Goal: Complete application form

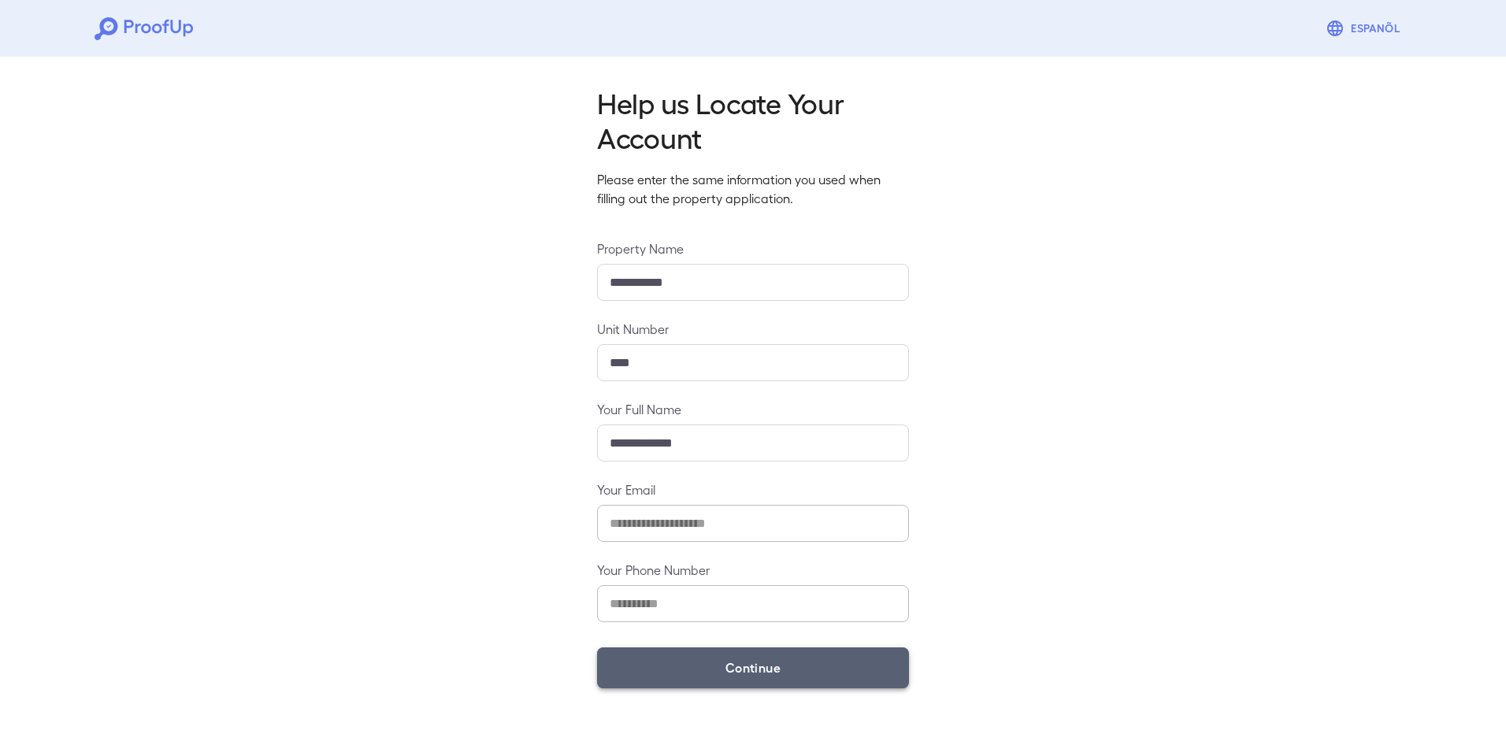
click at [731, 672] on button "Continue" at bounding box center [753, 668] width 312 height 41
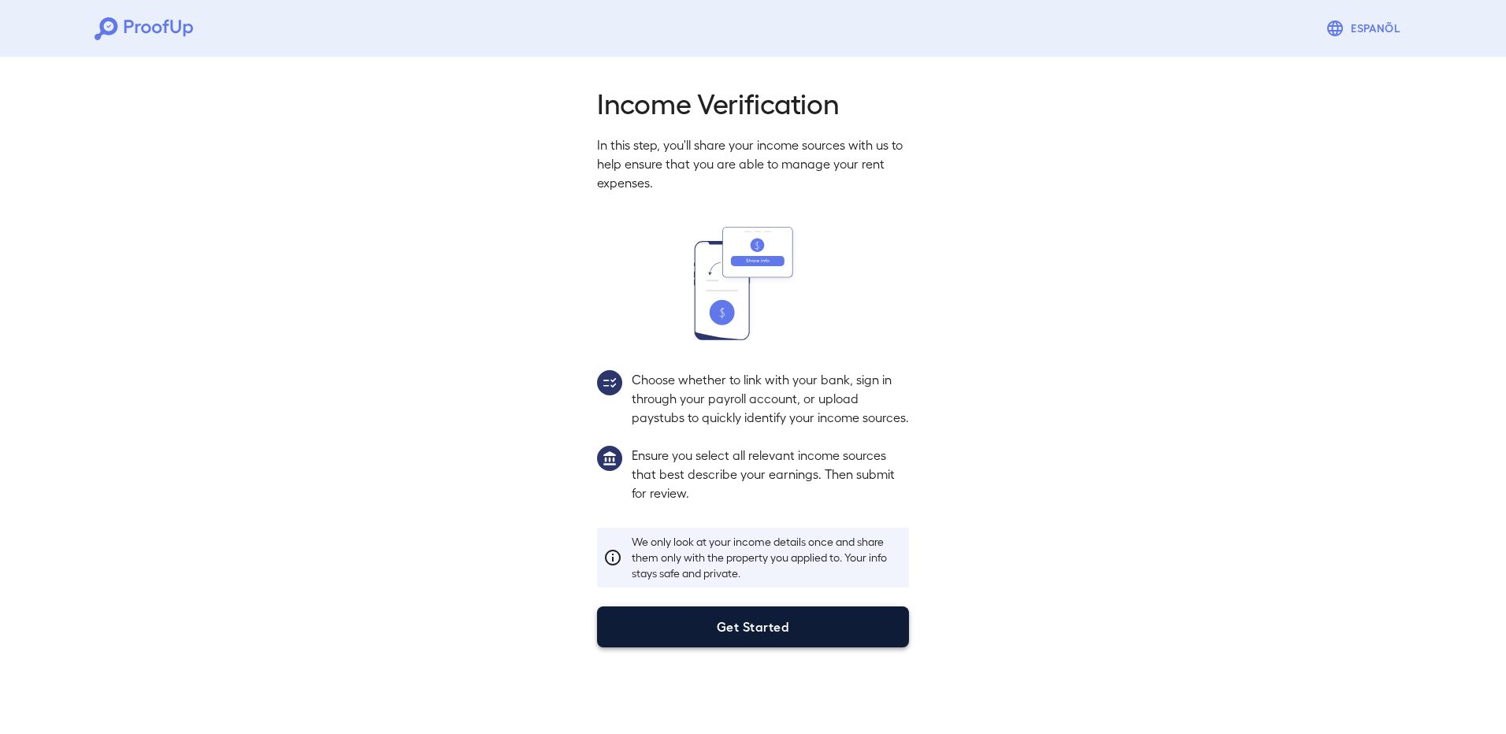
click at [718, 648] on button "Get Started" at bounding box center [753, 627] width 312 height 41
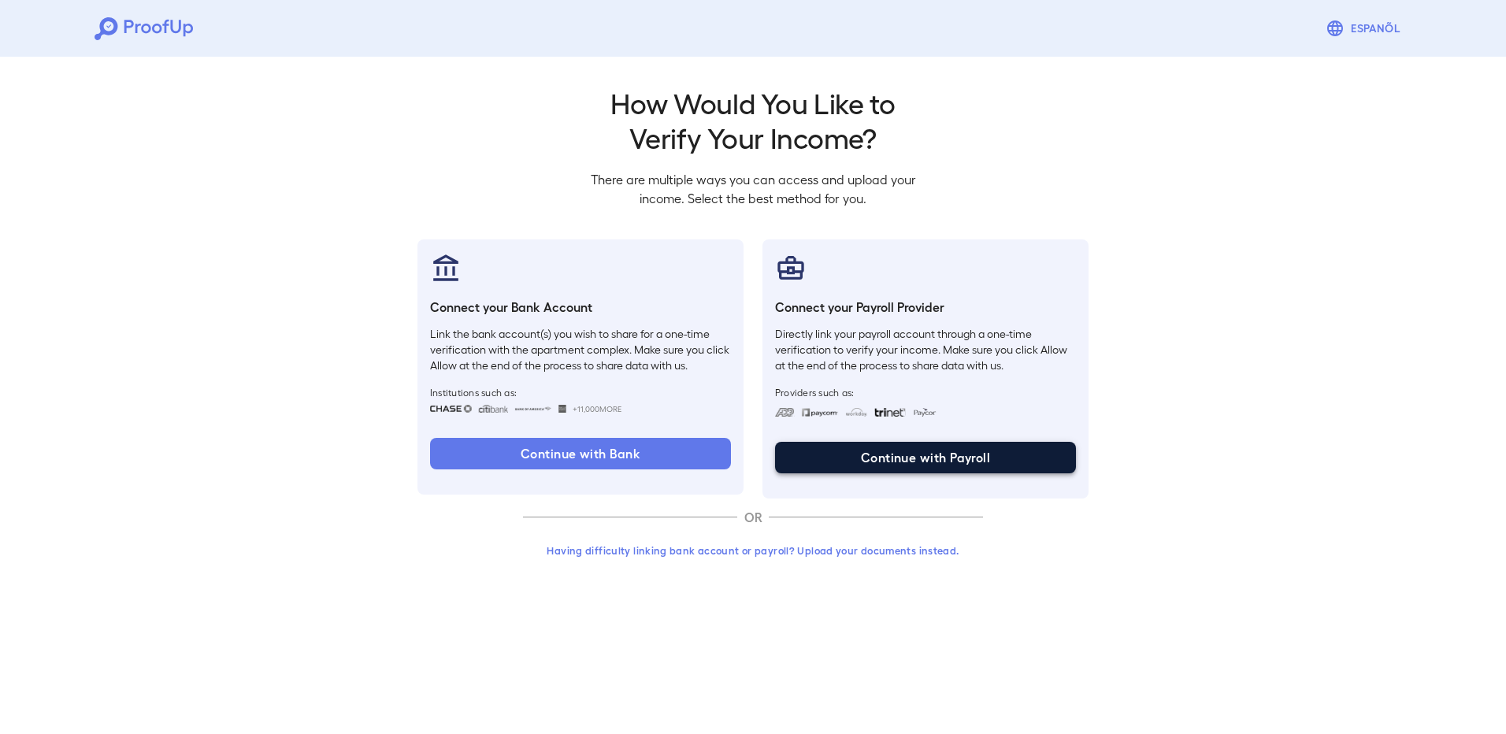
click at [870, 455] on button "Continue with Payroll" at bounding box center [925, 458] width 301 height 32
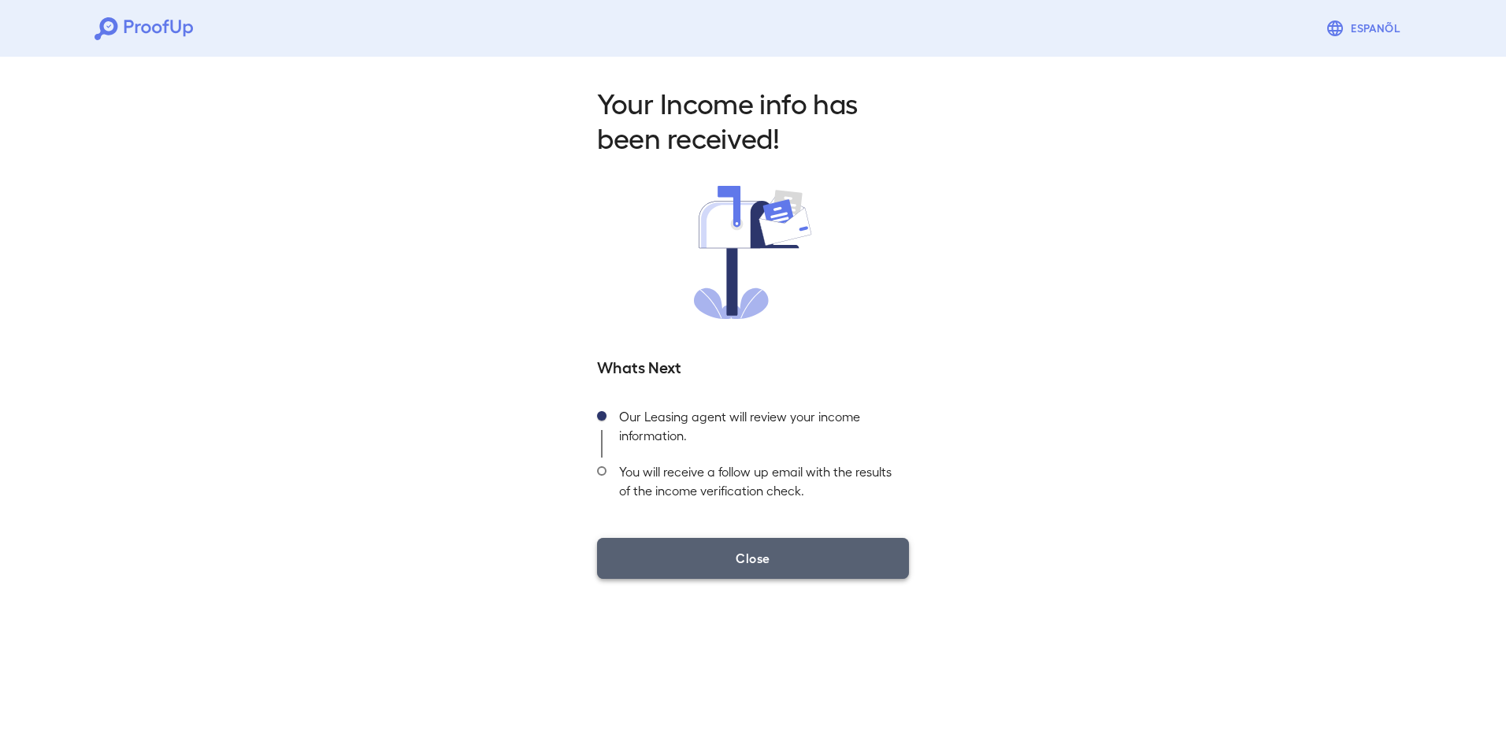
click at [758, 544] on button "Close" at bounding box center [753, 558] width 312 height 41
click at [780, 559] on button "Close" at bounding box center [753, 558] width 312 height 41
